Goal: Navigation & Orientation: Find specific page/section

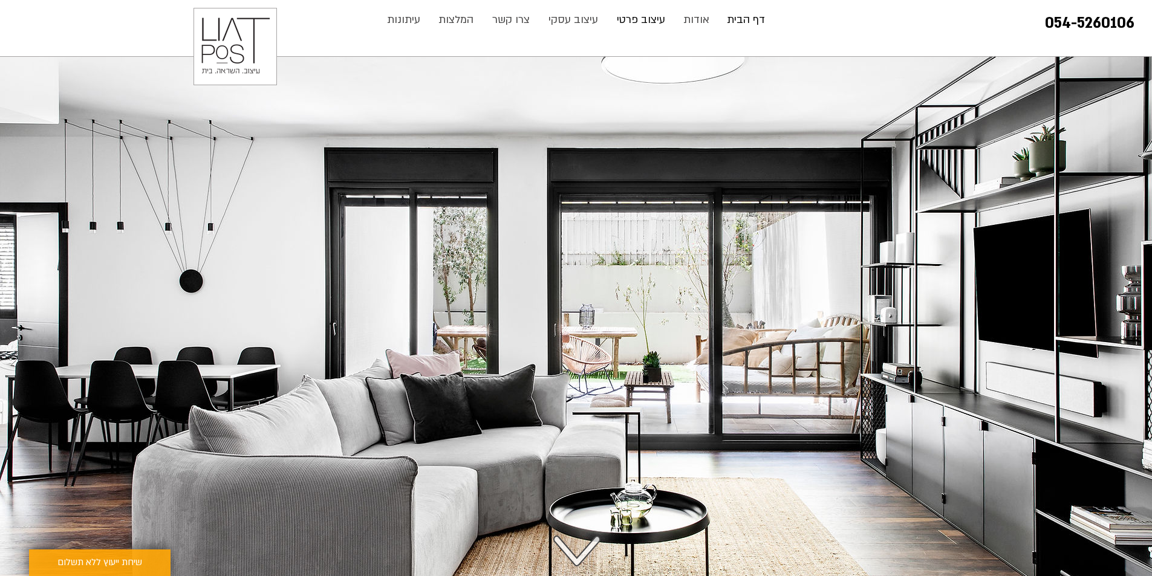
click at [659, 22] on p "עיצוב פרטי" at bounding box center [641, 20] width 60 height 24
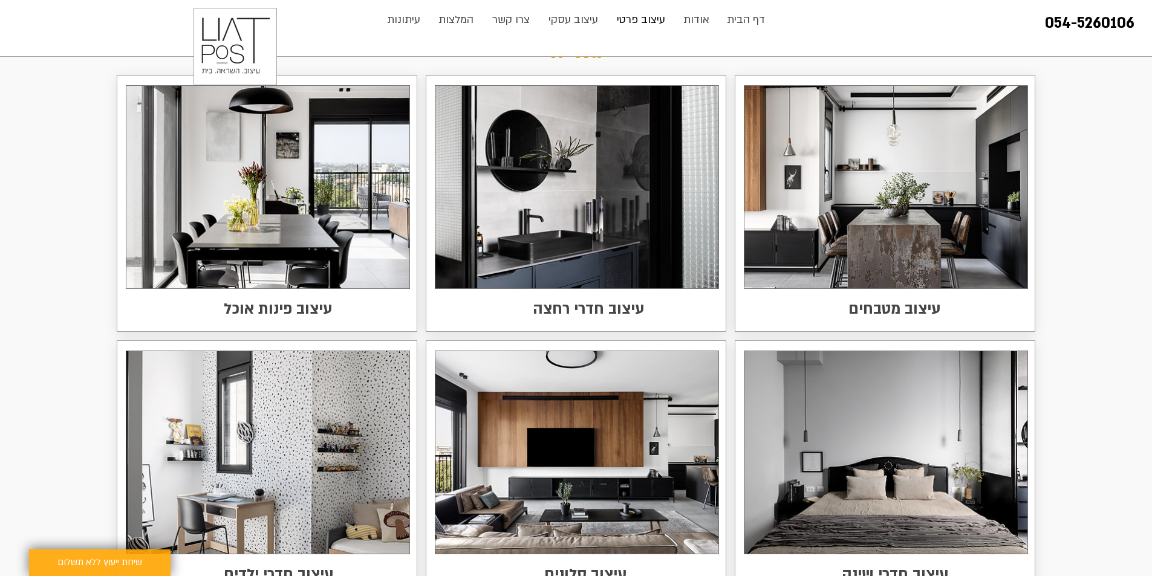
scroll to position [1693, 0]
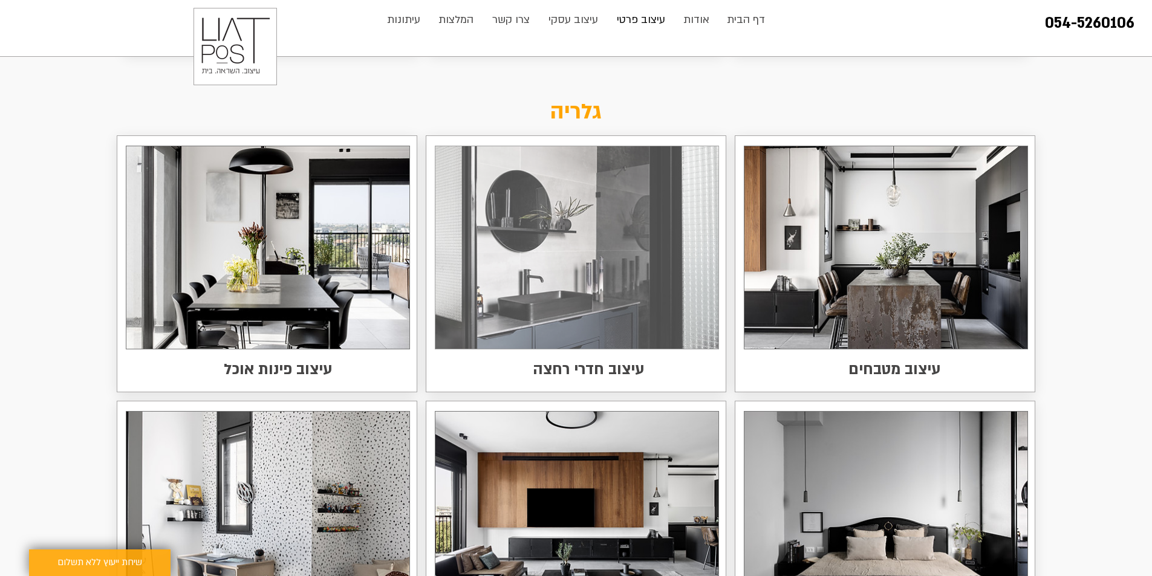
click at [660, 274] on img at bounding box center [576, 247] width 283 height 202
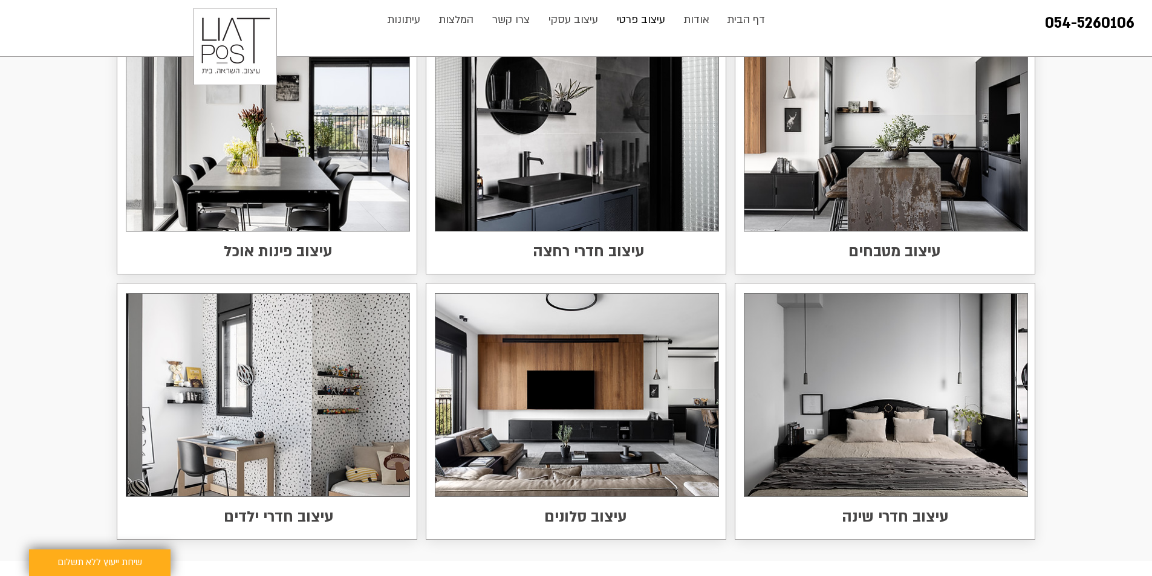
scroll to position [1813, 0]
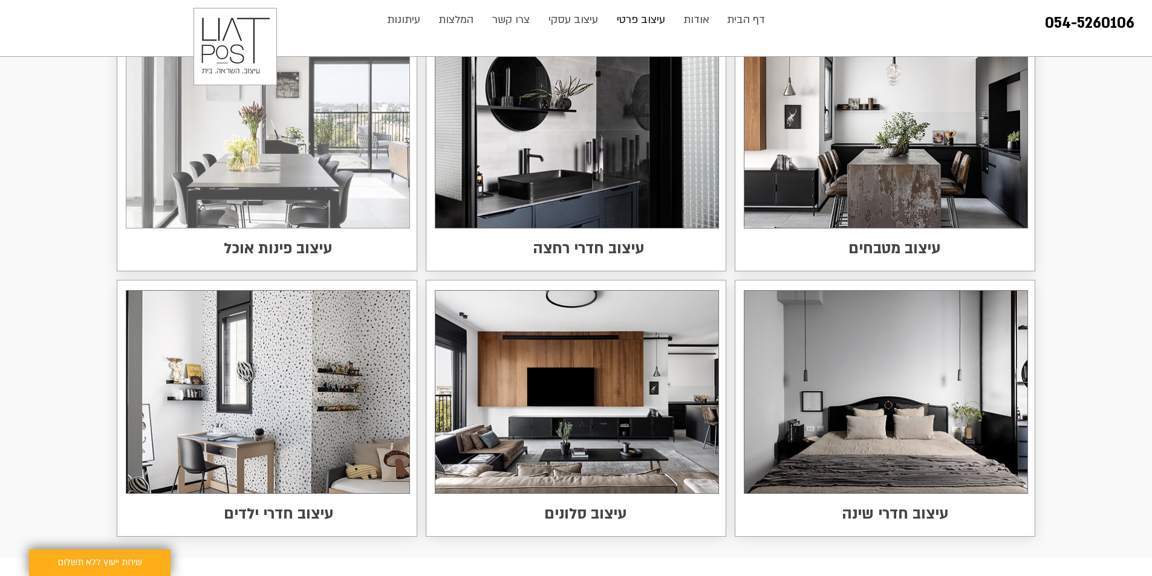
click at [350, 135] on img at bounding box center [267, 126] width 283 height 202
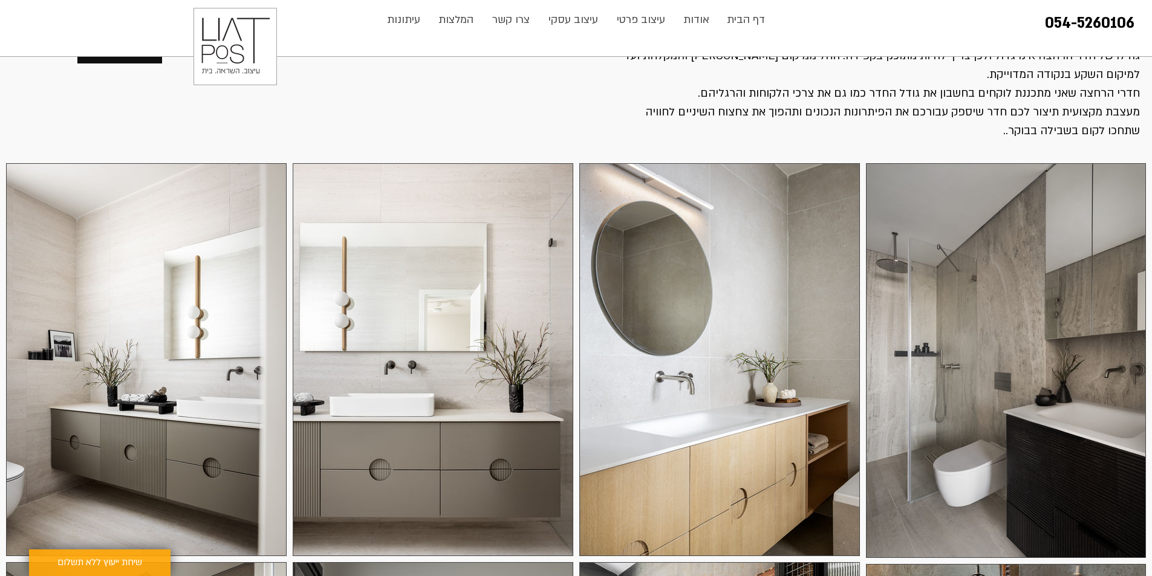
scroll to position [118, 0]
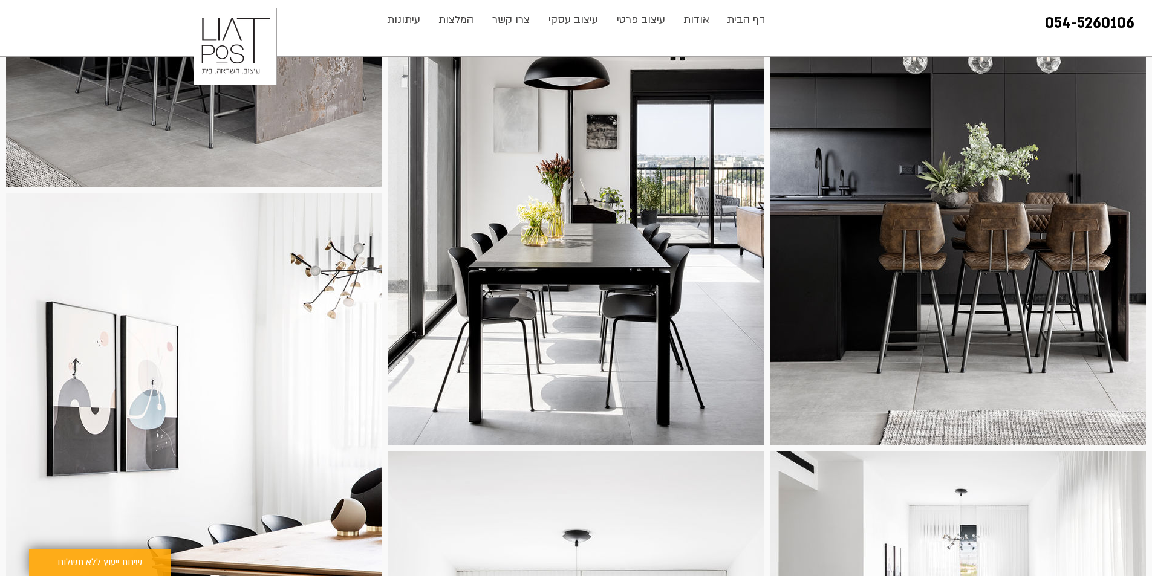
scroll to position [251, 0]
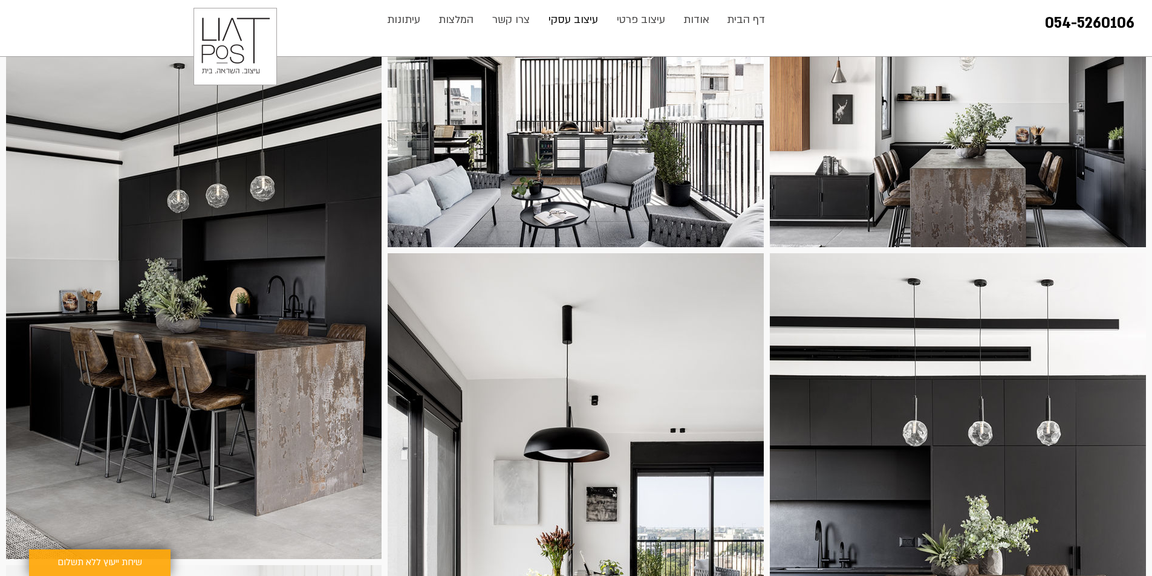
click at [569, 22] on p "עיצוב עסקי" at bounding box center [573, 20] width 62 height 24
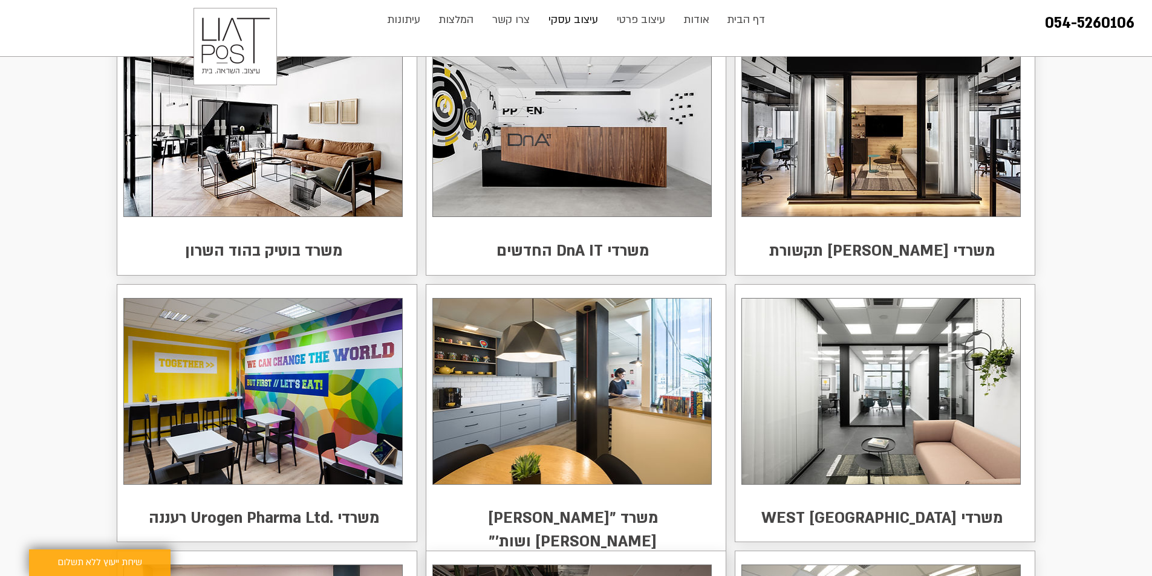
scroll to position [60, 0]
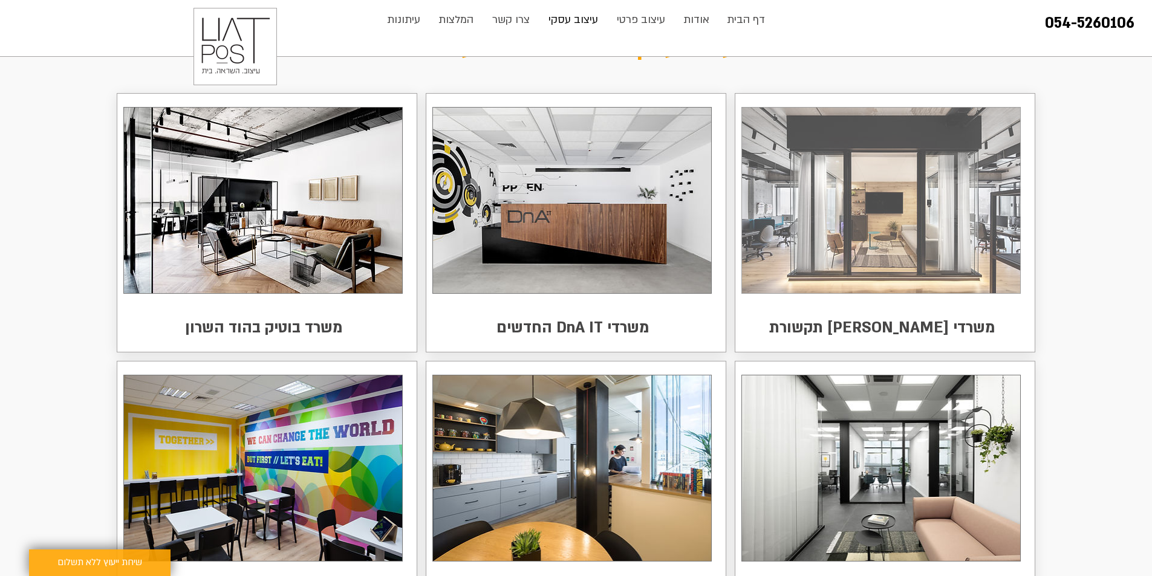
click at [938, 212] on img at bounding box center [881, 201] width 278 height 186
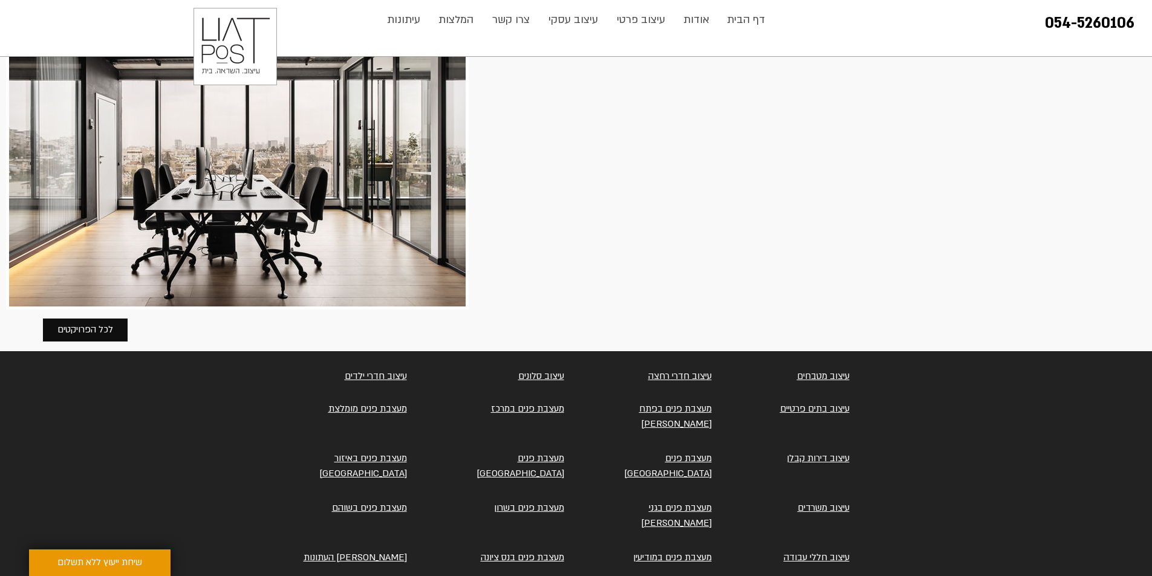
scroll to position [2140, 0]
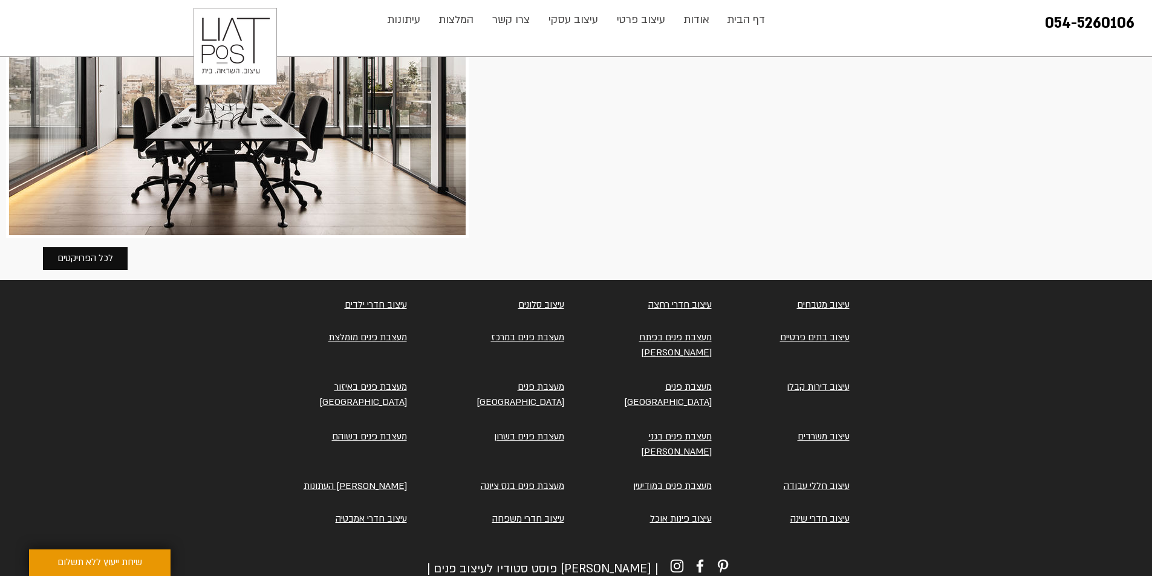
click at [675, 557] on img "סרגל קישורים לרשתות חברתיות" at bounding box center [677, 566] width 18 height 18
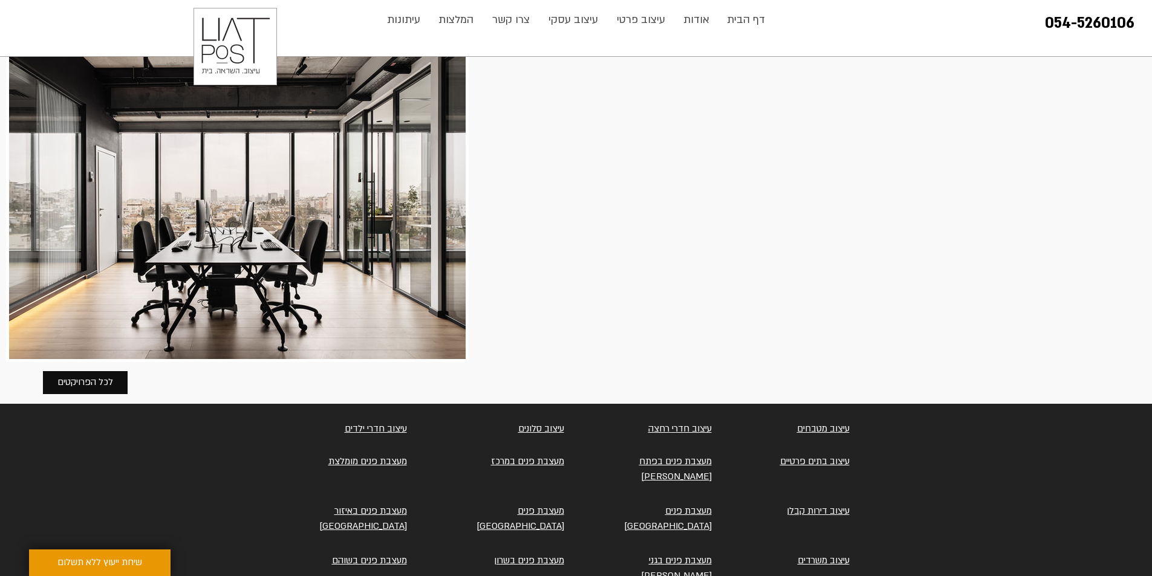
scroll to position [1777, 0]
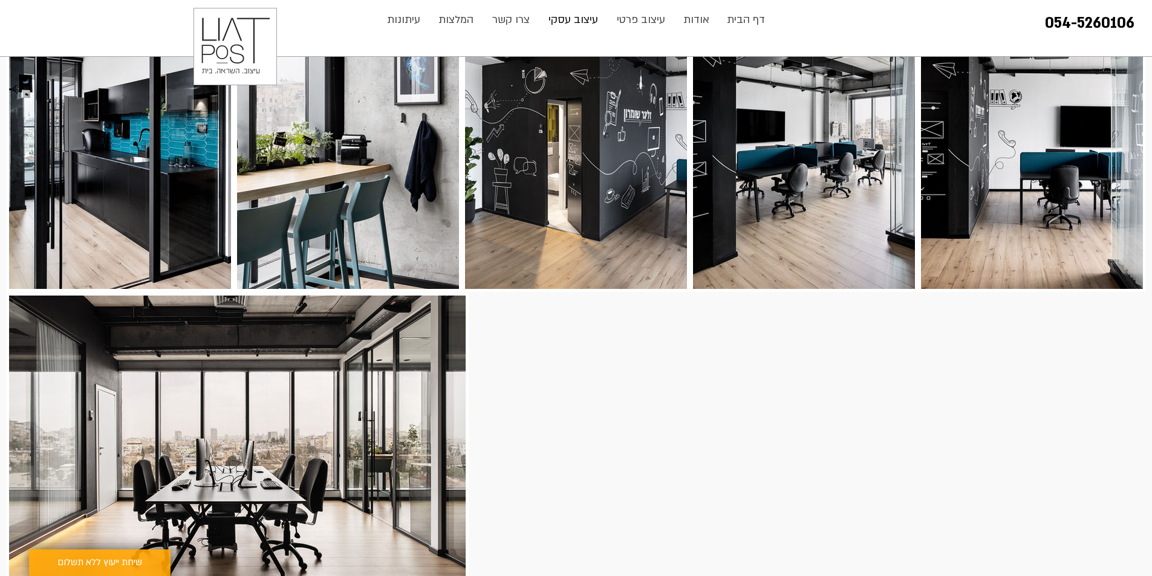
click at [588, 25] on p "עיצוב עסקי" at bounding box center [573, 20] width 62 height 24
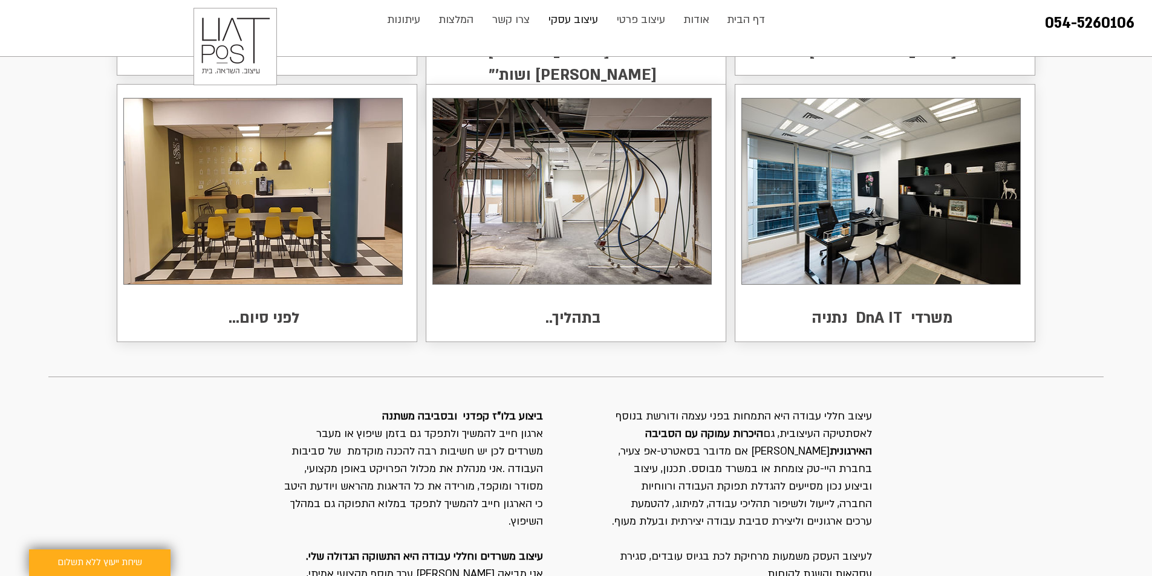
scroll to position [604, 0]
